Goal: Task Accomplishment & Management: Manage account settings

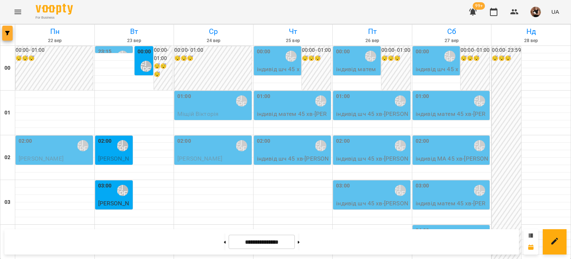
click at [9, 29] on button "button" at bounding box center [7, 33] width 10 height 15
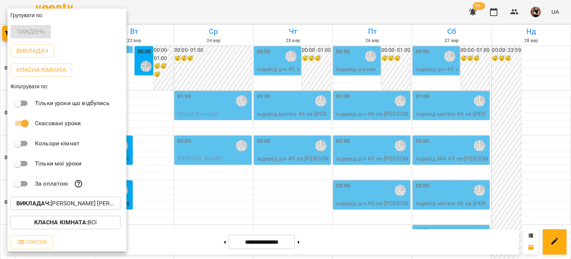
click at [79, 202] on p "Викладач : [PERSON_NAME] [PERSON_NAME]" at bounding box center [65, 203] width 98 height 9
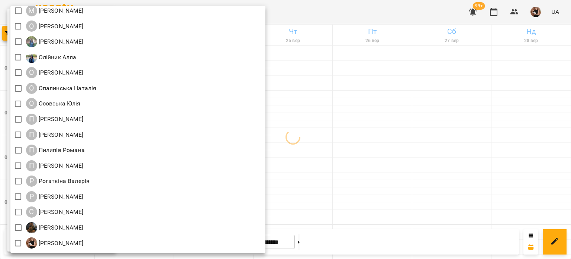
scroll to position [819, 0]
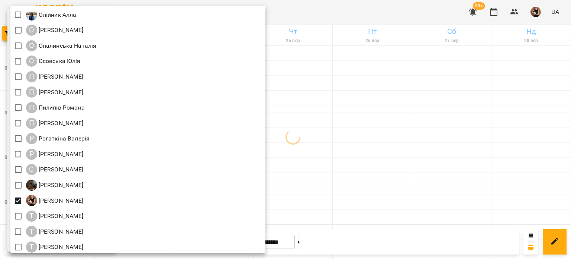
click at [448, 151] on div at bounding box center [285, 129] width 571 height 259
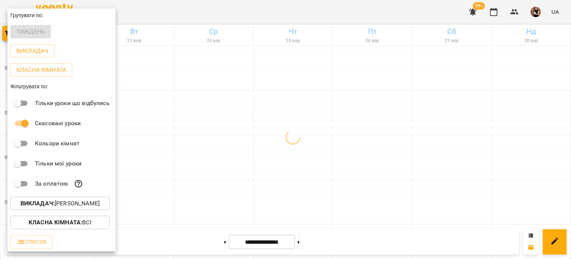
click at [448, 151] on div at bounding box center [285, 129] width 571 height 259
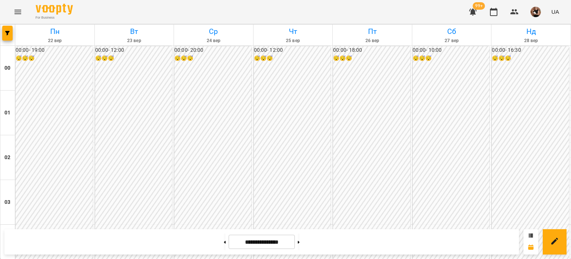
scroll to position [855, 0]
click at [224, 237] on button at bounding box center [225, 241] width 2 height 16
type input "**********"
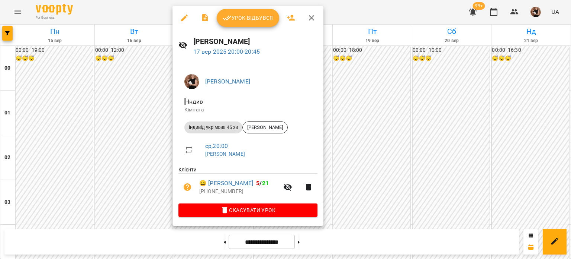
click at [256, 20] on span "Урок відбувся" at bounding box center [248, 17] width 51 height 9
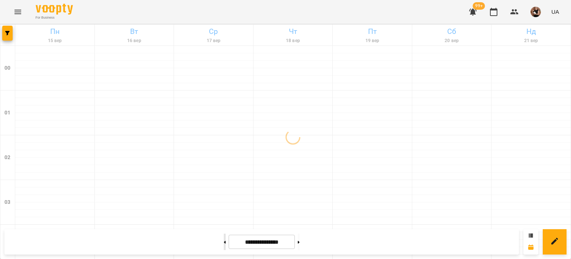
click at [224, 244] on button at bounding box center [225, 241] width 2 height 16
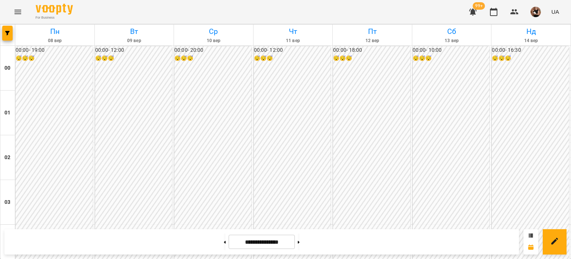
scroll to position [856, 0]
click at [224, 247] on button at bounding box center [225, 241] width 2 height 16
type input "**********"
